Goal: Information Seeking & Learning: Learn about a topic

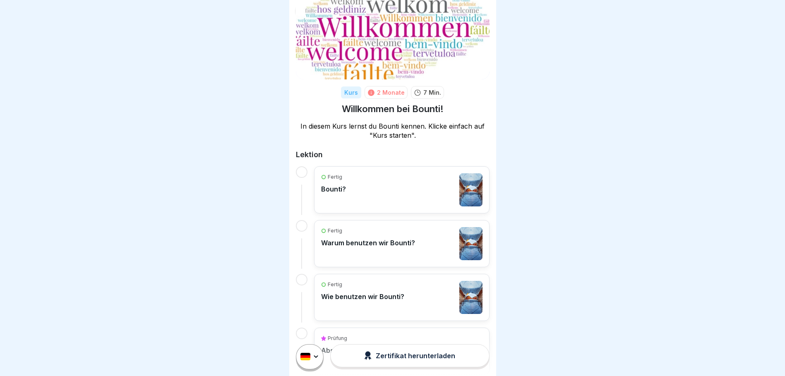
scroll to position [80, 0]
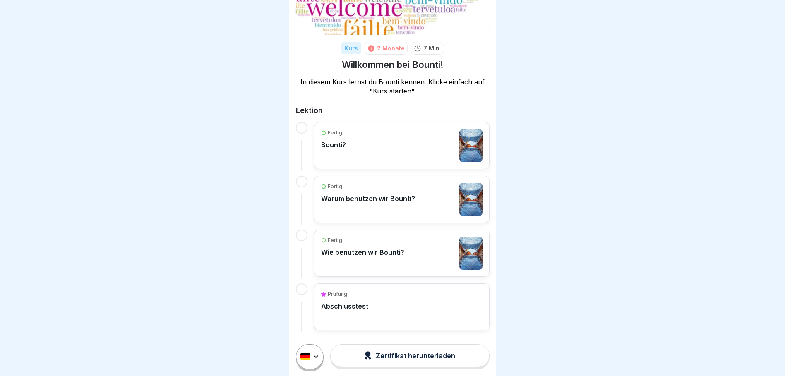
click at [372, 310] on div "Prüfung Abschlusstest" at bounding box center [401, 306] width 161 height 33
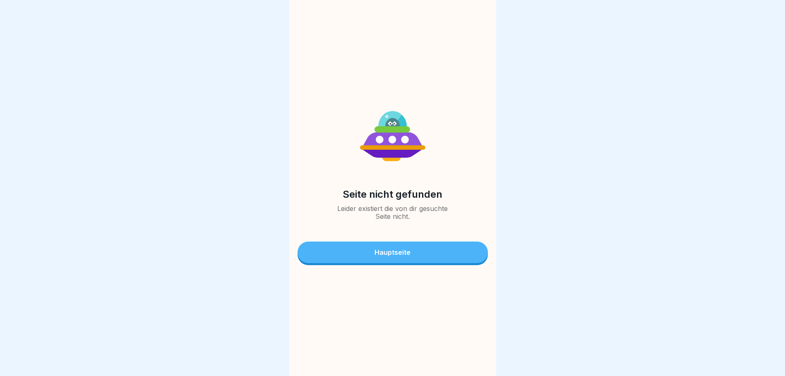
click at [403, 245] on link "Hauptseite" at bounding box center [393, 254] width 190 height 24
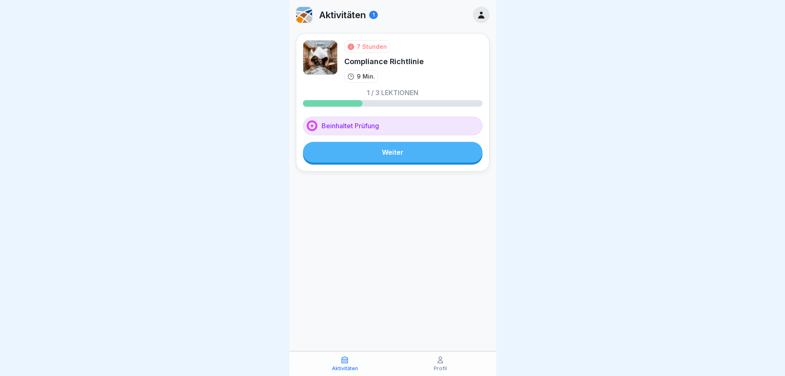
click at [398, 159] on link "Weiter" at bounding box center [393, 152] width 180 height 21
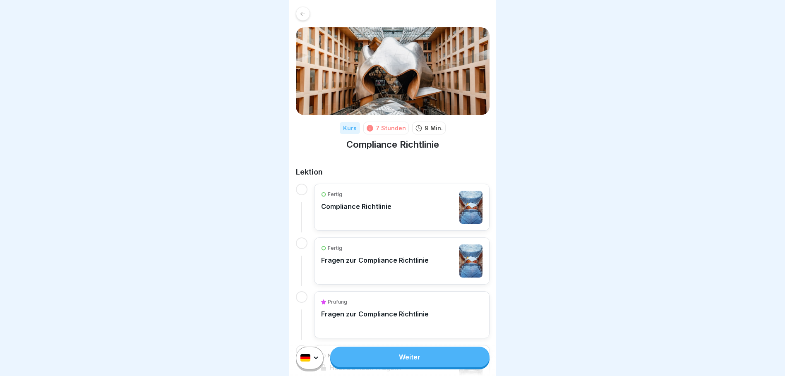
click at [376, 206] on p "Compliance Richtlinie" at bounding box center [356, 206] width 70 height 8
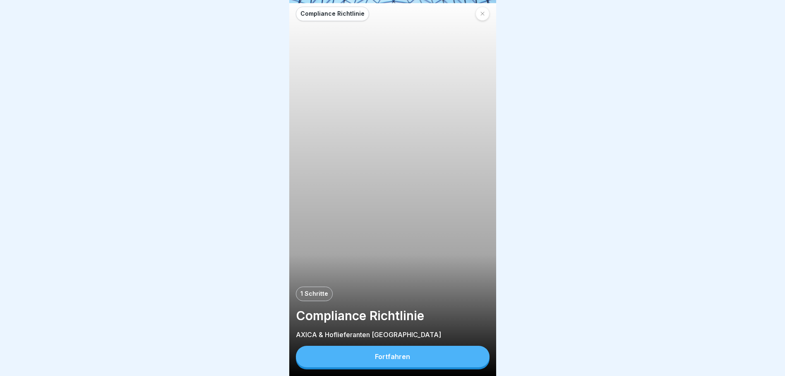
click at [391, 360] on div "Fortfahren" at bounding box center [392, 356] width 35 height 7
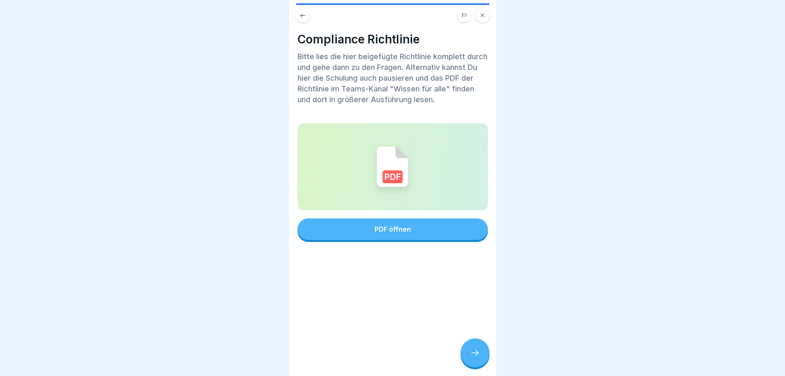
click at [388, 228] on div "PDF öffnen" at bounding box center [392, 229] width 36 height 7
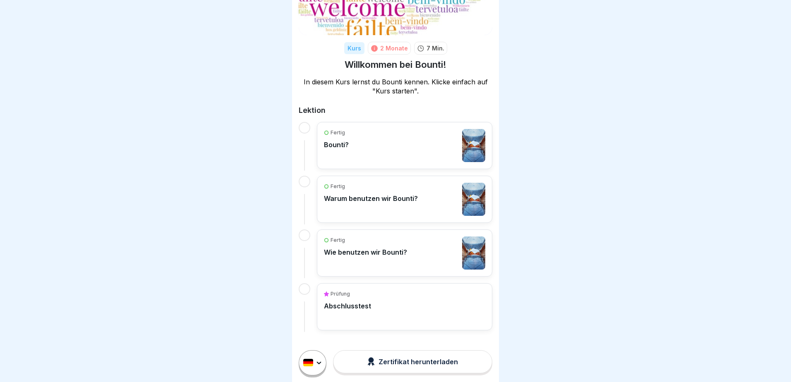
click at [314, 362] on html "Kurs 2 Monate 7 Min. Willkommen bei Bounti! In diesem Kurs lernst du Bounti ken…" at bounding box center [395, 191] width 791 height 382
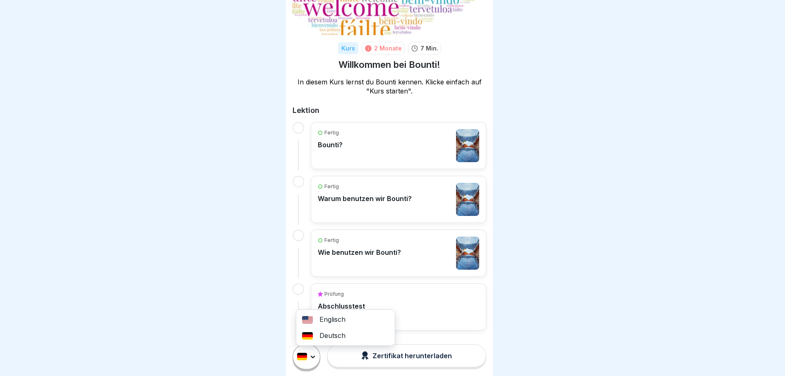
click at [314, 362] on html "Kurs 2 Monate 7 Min. Willkommen bei Bounti! In diesem Kurs lernst du Bounti ken…" at bounding box center [392, 188] width 785 height 376
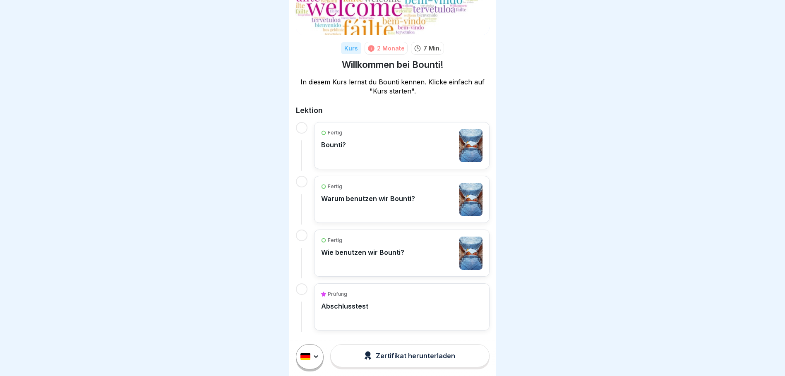
click at [376, 360] on div "Zertifikat herunterladen" at bounding box center [409, 355] width 91 height 9
